Goal: Information Seeking & Learning: Find specific page/section

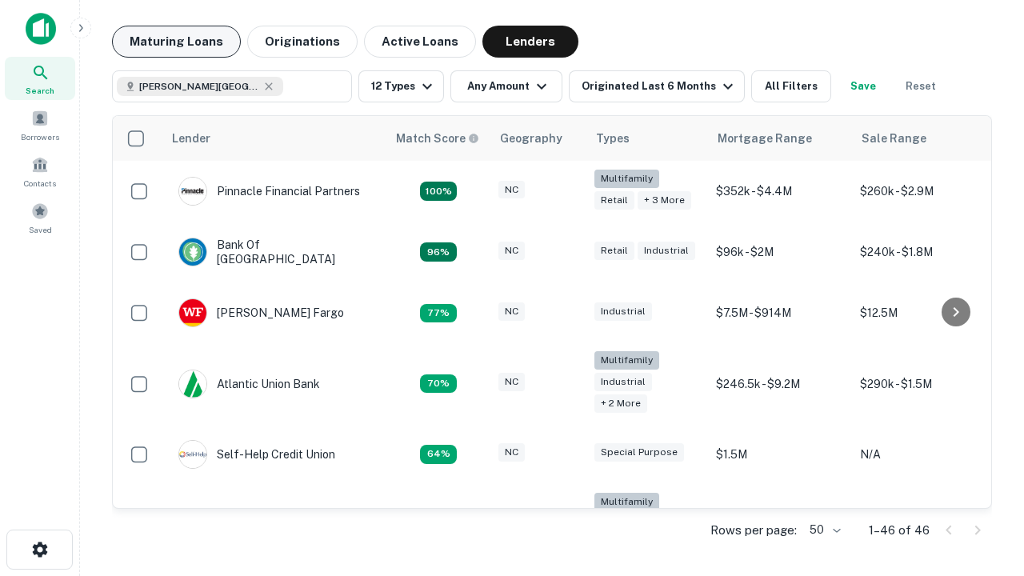
click at [176, 42] on button "Maturing Loans" at bounding box center [176, 42] width 129 height 32
